Goal: Task Accomplishment & Management: Use online tool/utility

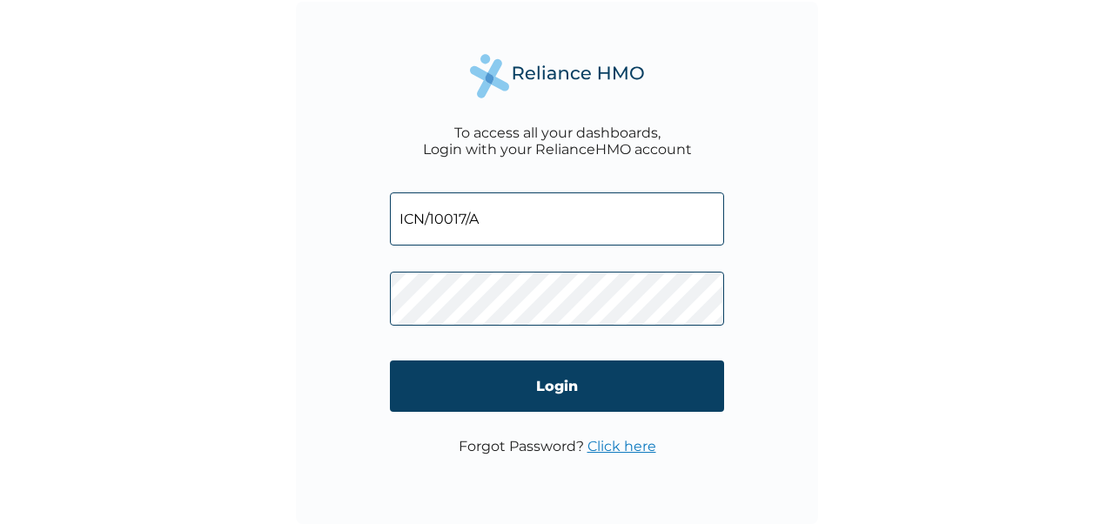
click at [503, 229] on input "ICN/10017/A" at bounding box center [557, 218] width 334 height 53
type input "ICN/10017/D"
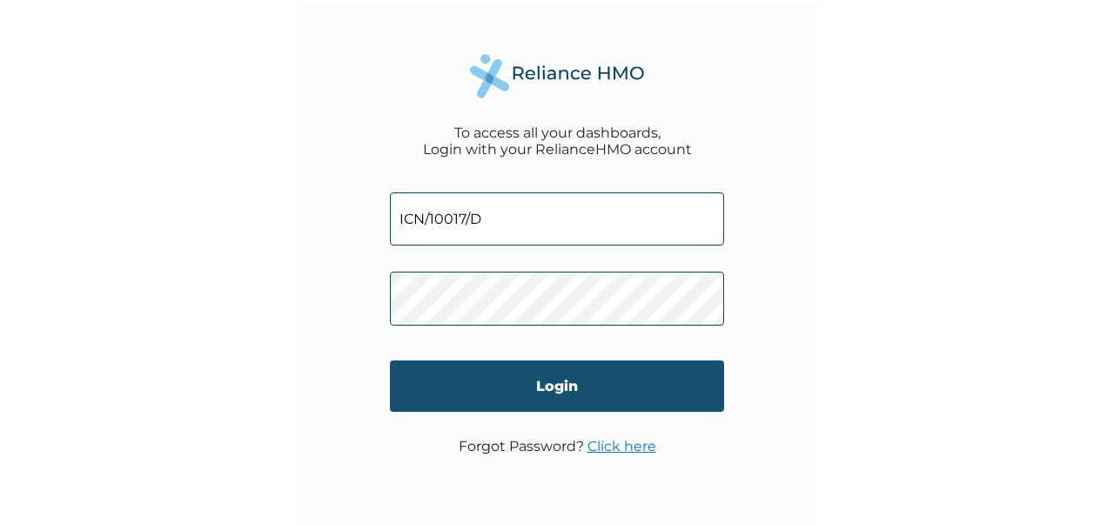
click at [560, 387] on input "Login" at bounding box center [557, 385] width 334 height 51
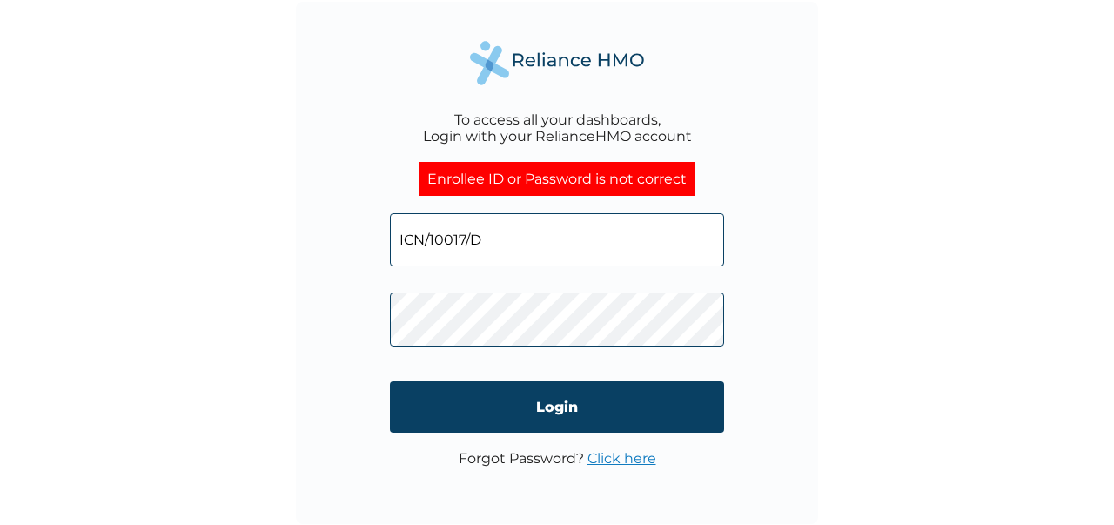
drag, startPoint x: 482, startPoint y: 241, endPoint x: 393, endPoint y: 241, distance: 88.7
click at [393, 241] on input "ICN/10017/D" at bounding box center [557, 239] width 334 height 53
click at [259, 301] on div "To access all your dashboards, Login with your RelianceHMO account Enrollee ID …" at bounding box center [557, 262] width 1114 height 525
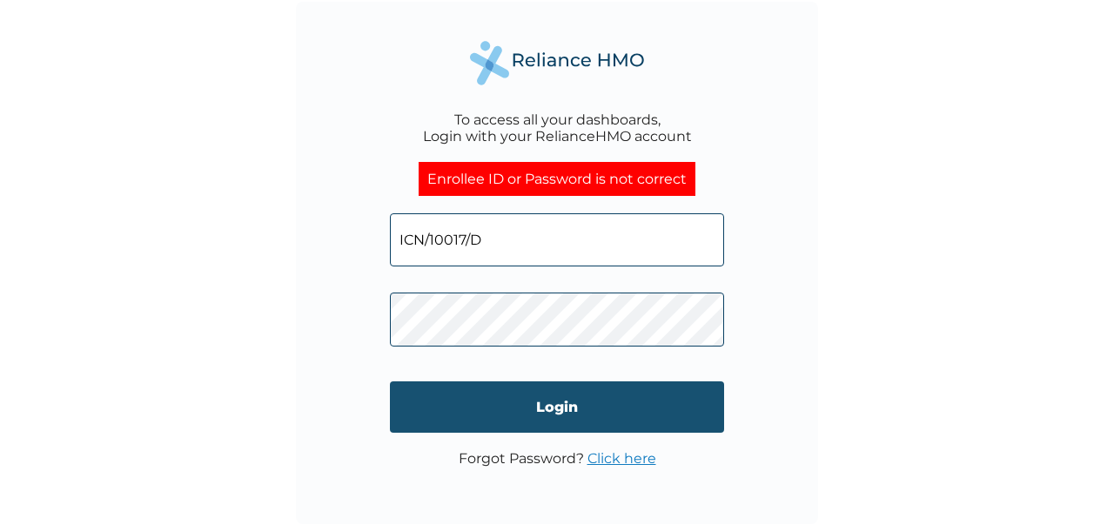
click at [559, 405] on input "Login" at bounding box center [557, 406] width 334 height 51
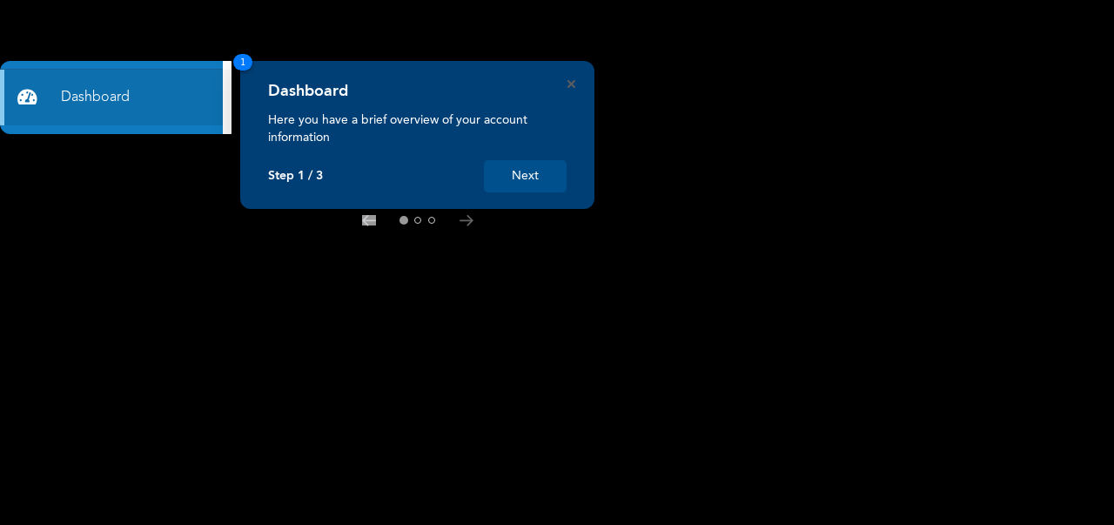
click at [513, 184] on button "Next" at bounding box center [525, 176] width 83 height 32
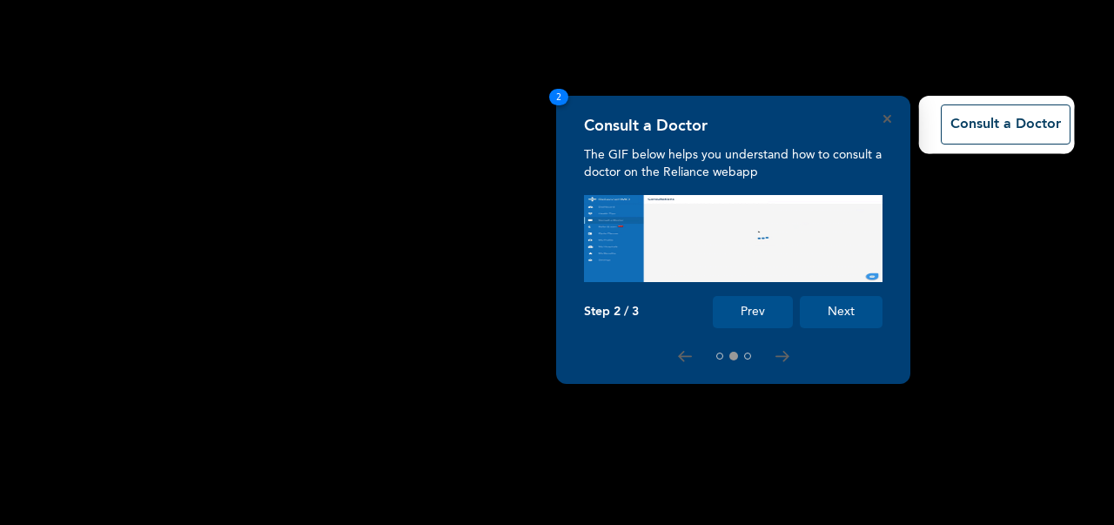
click at [841, 311] on button "Next" at bounding box center [841, 312] width 83 height 32
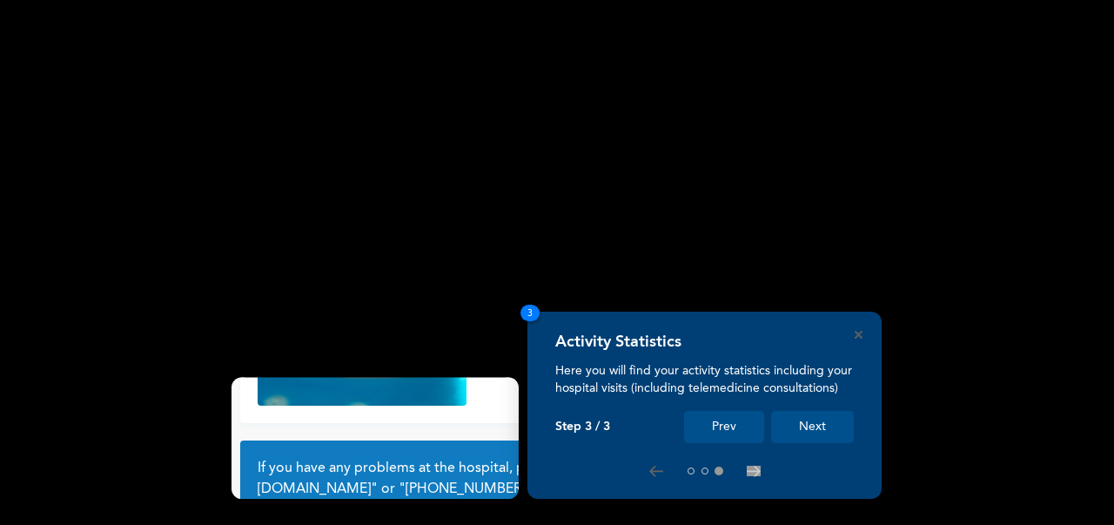
scroll to position [149, 0]
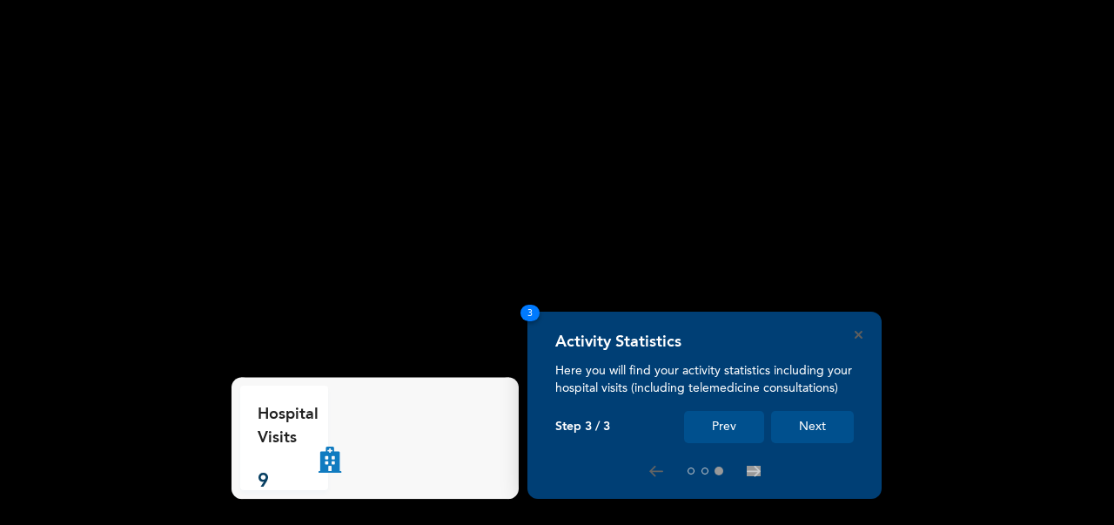
click at [813, 421] on button "Next" at bounding box center [812, 427] width 83 height 32
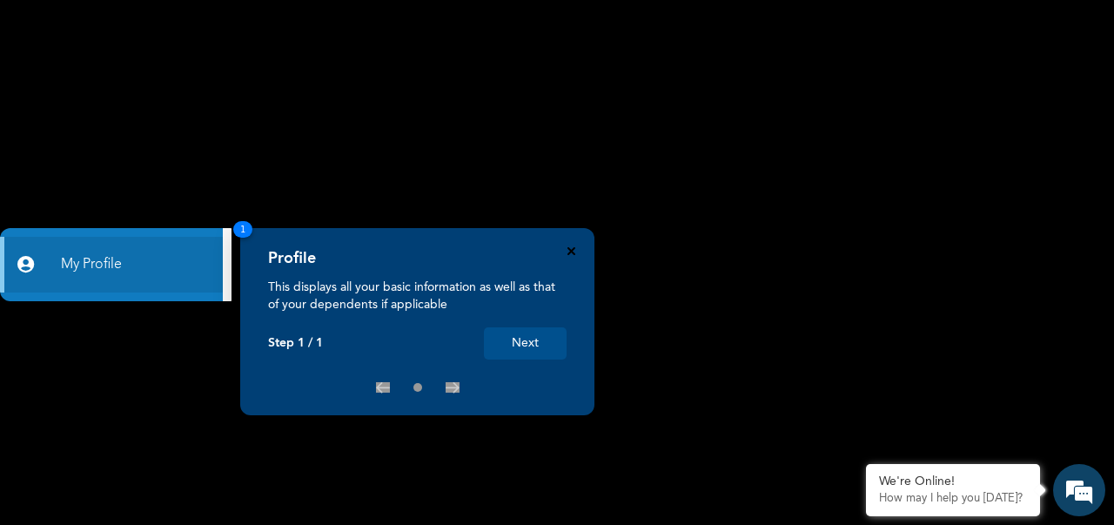
click at [570, 247] on icon "Close" at bounding box center [571, 251] width 8 height 8
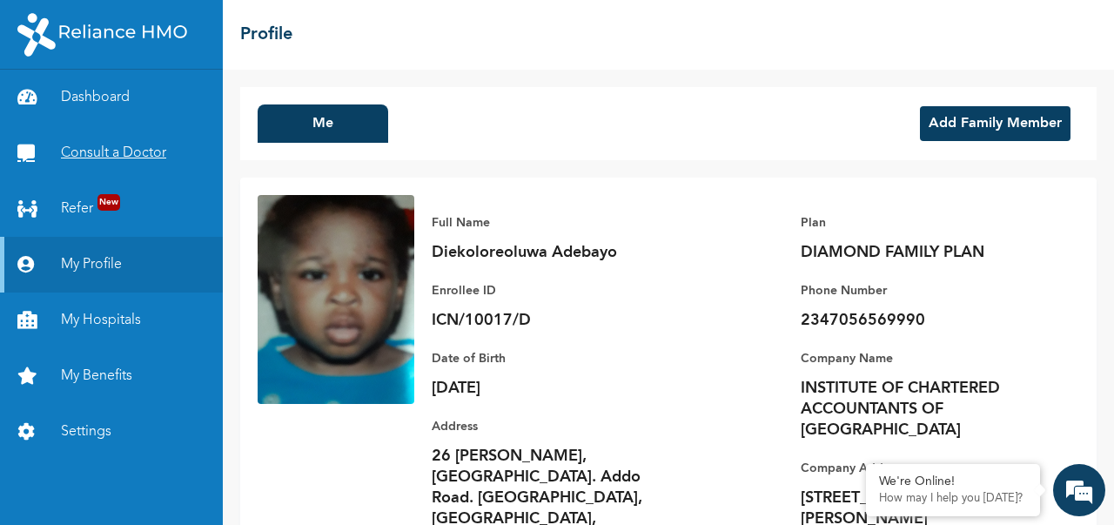
click at [96, 151] on link "Consult a Doctor" at bounding box center [111, 153] width 223 height 56
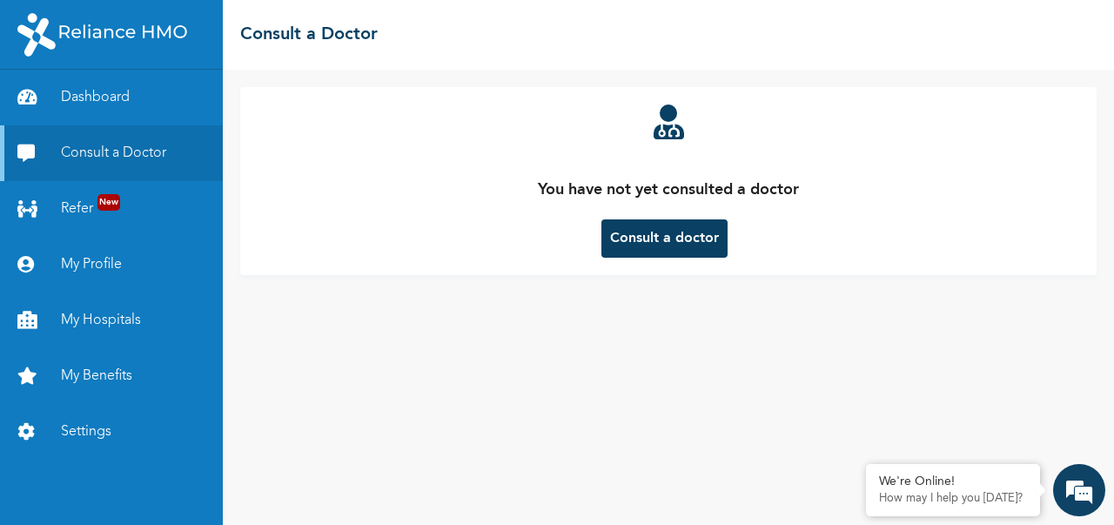
click at [675, 241] on button "Consult a doctor" at bounding box center [664, 238] width 126 height 38
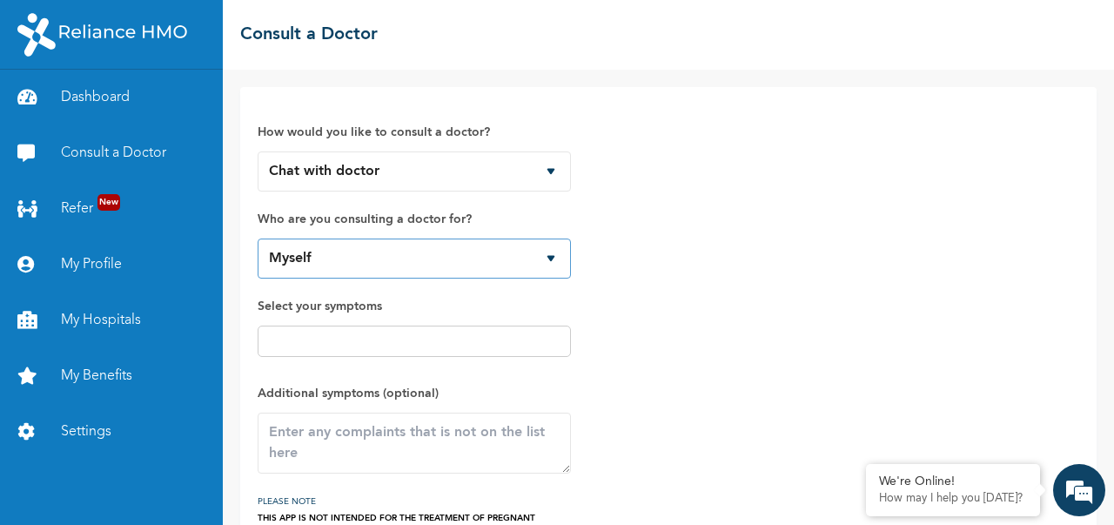
click at [369, 252] on select "Myself" at bounding box center [414, 258] width 313 height 40
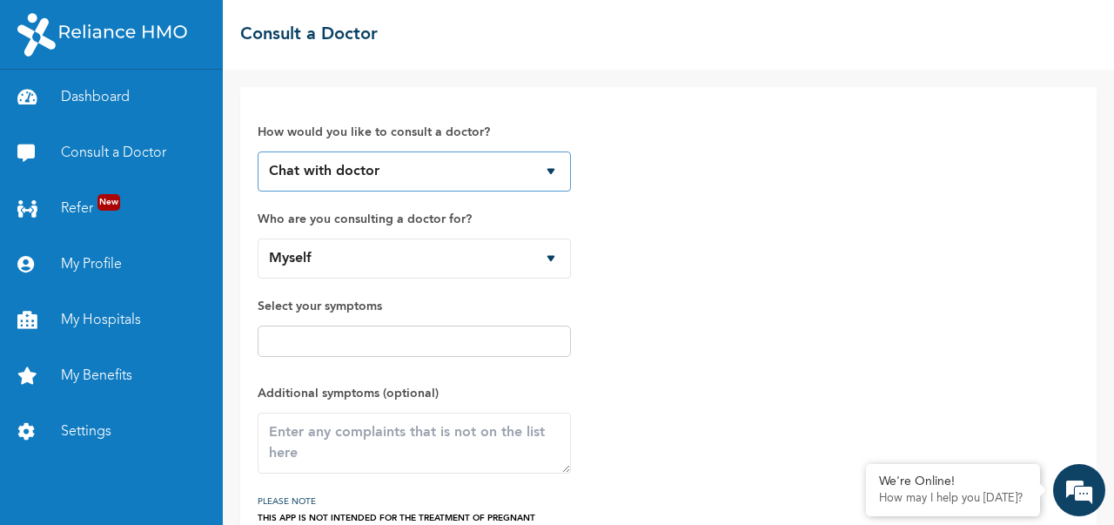
click at [405, 173] on select "Chat with doctor Phone Call" at bounding box center [414, 171] width 313 height 40
click at [258, 151] on select "Chat with doctor Phone Call" at bounding box center [414, 171] width 313 height 40
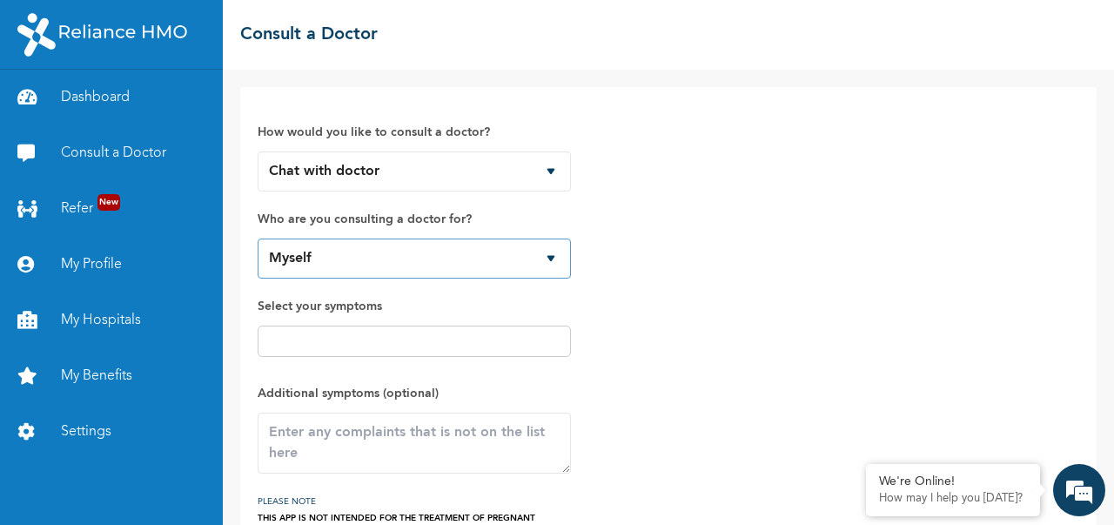
click at [342, 247] on select "Myself" at bounding box center [414, 258] width 313 height 40
click at [780, 332] on div "How would you like to consult a doctor? Chat with doctor Phone Call Who are you…" at bounding box center [668, 320] width 821 height 432
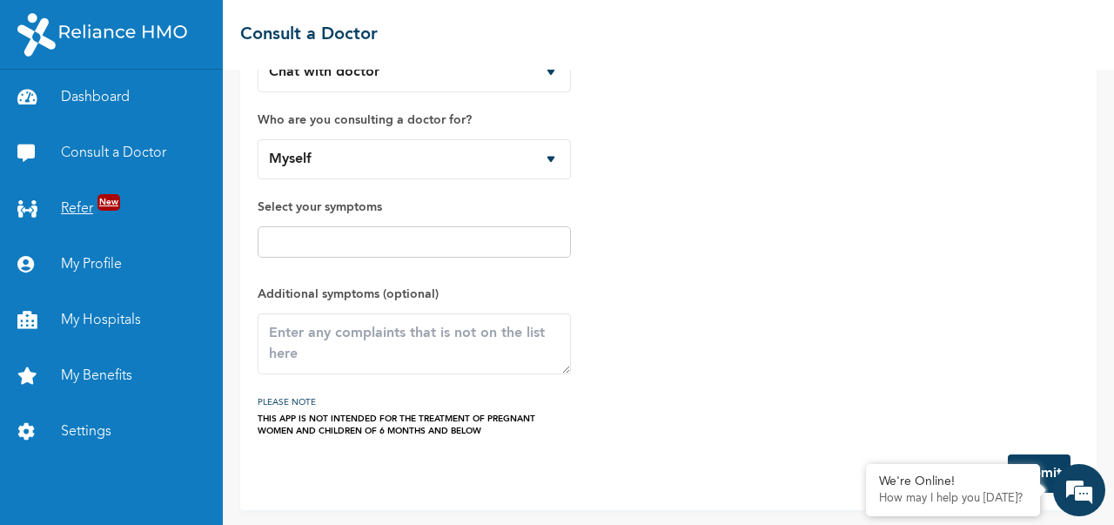
click at [72, 210] on link "Refer New" at bounding box center [111, 209] width 223 height 56
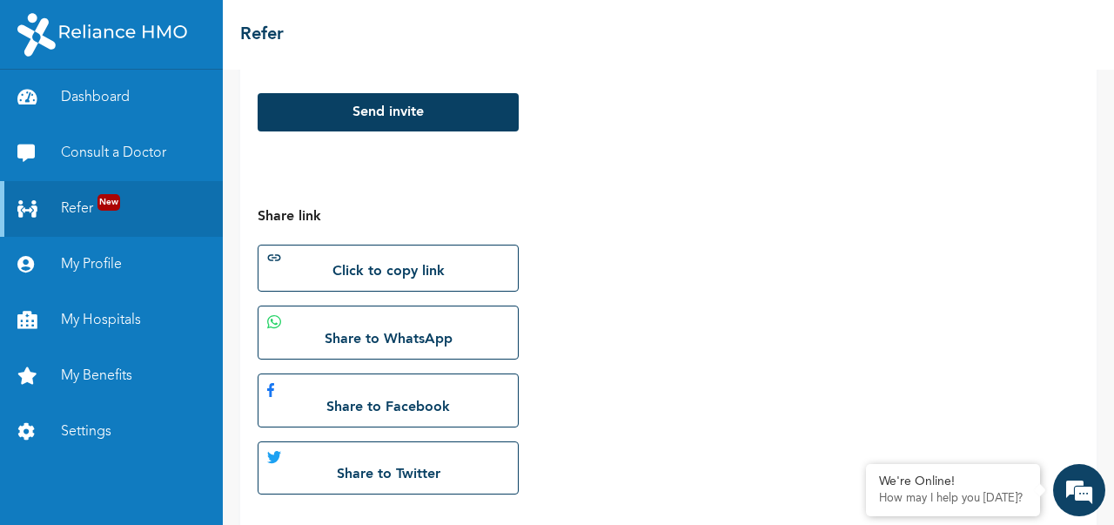
scroll to position [467, 0]
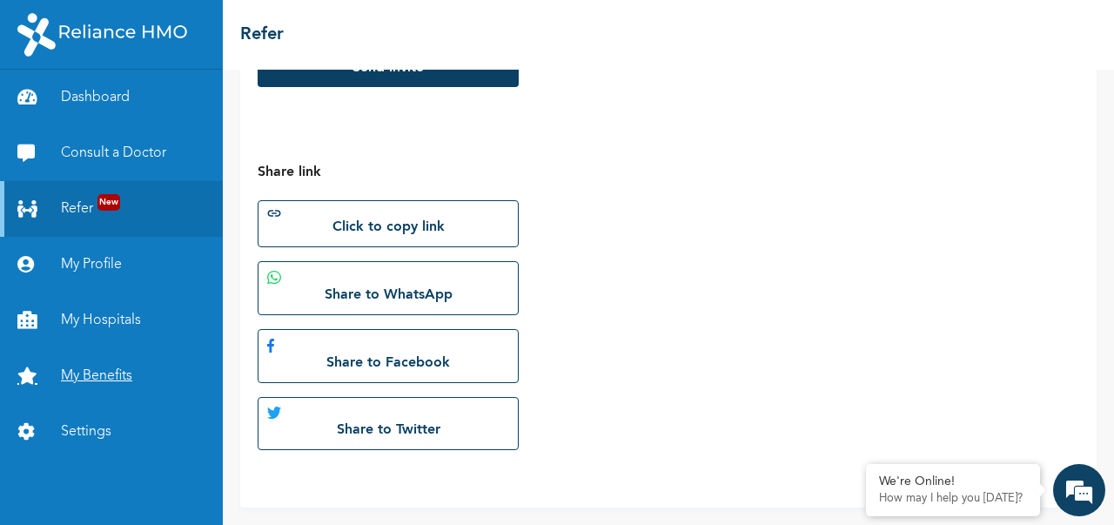
click at [94, 373] on link "My Benefits" at bounding box center [111, 376] width 223 height 56
